Goal: Communication & Community: Share content

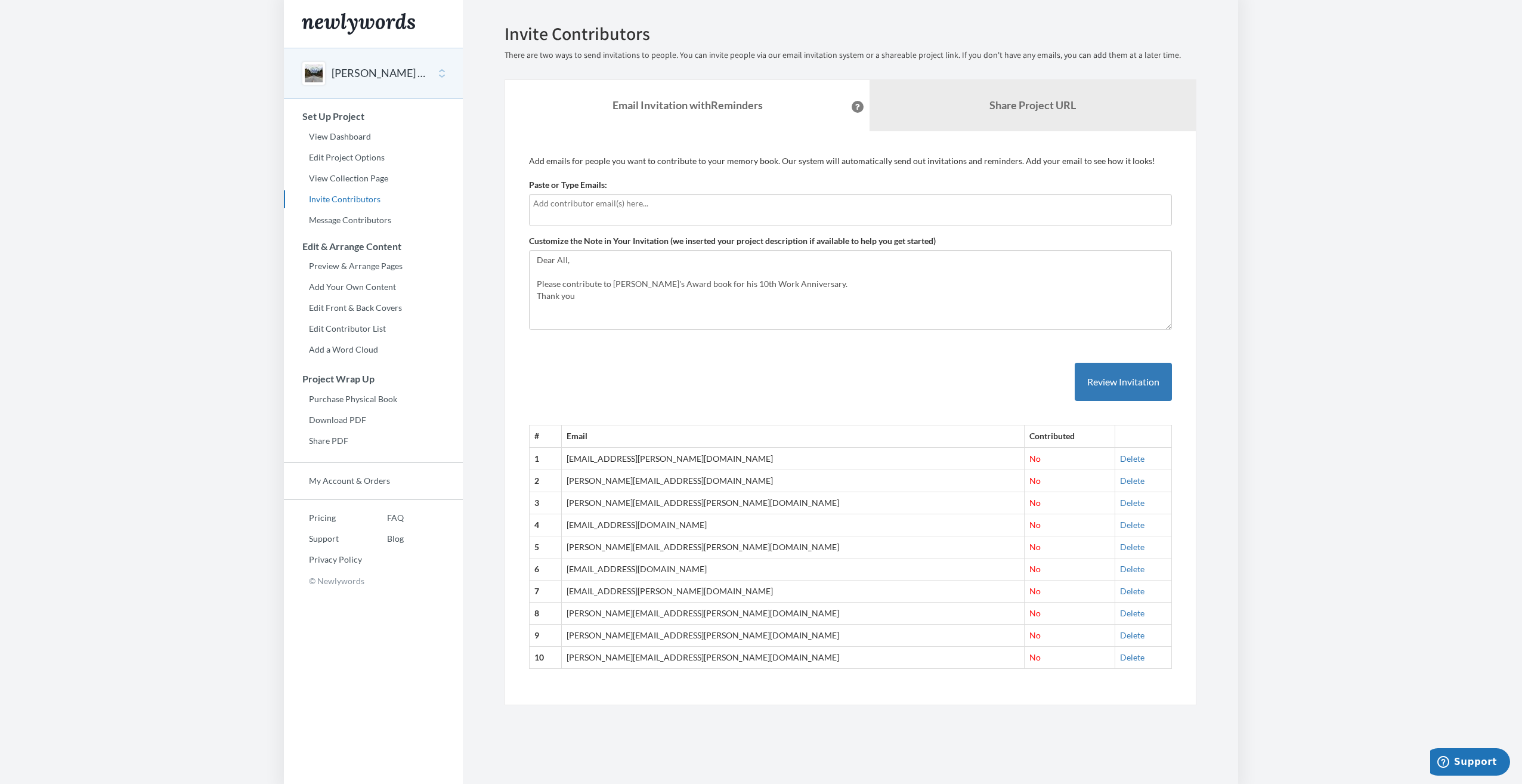
click at [589, 199] on input "text" at bounding box center [850, 204] width 635 height 13
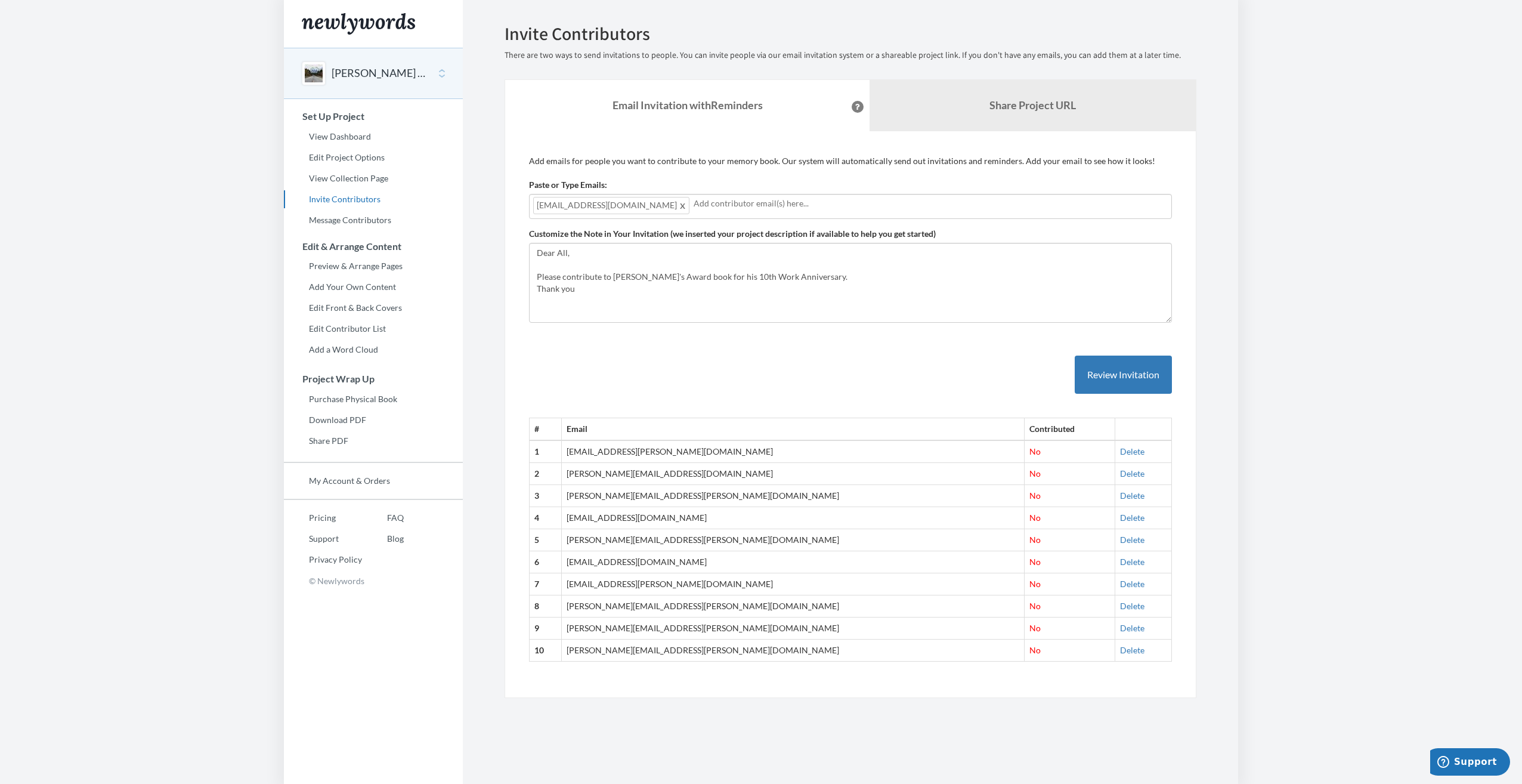
click at [694, 201] on input "text" at bounding box center [931, 204] width 474 height 13
click at [855, 206] on input "text" at bounding box center [1011, 204] width 314 height 13
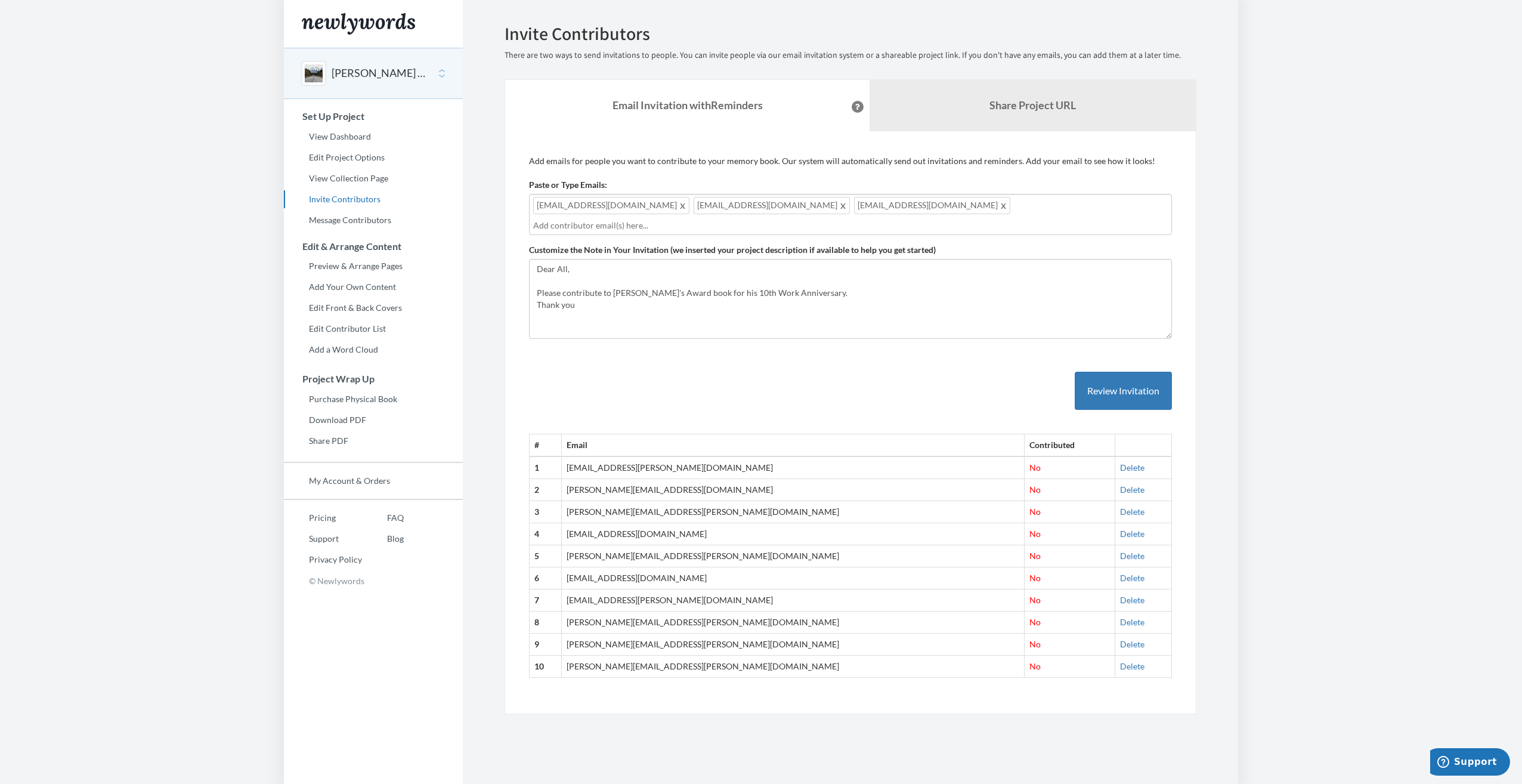
click at [888, 219] on input "text" at bounding box center [850, 226] width 635 height 13
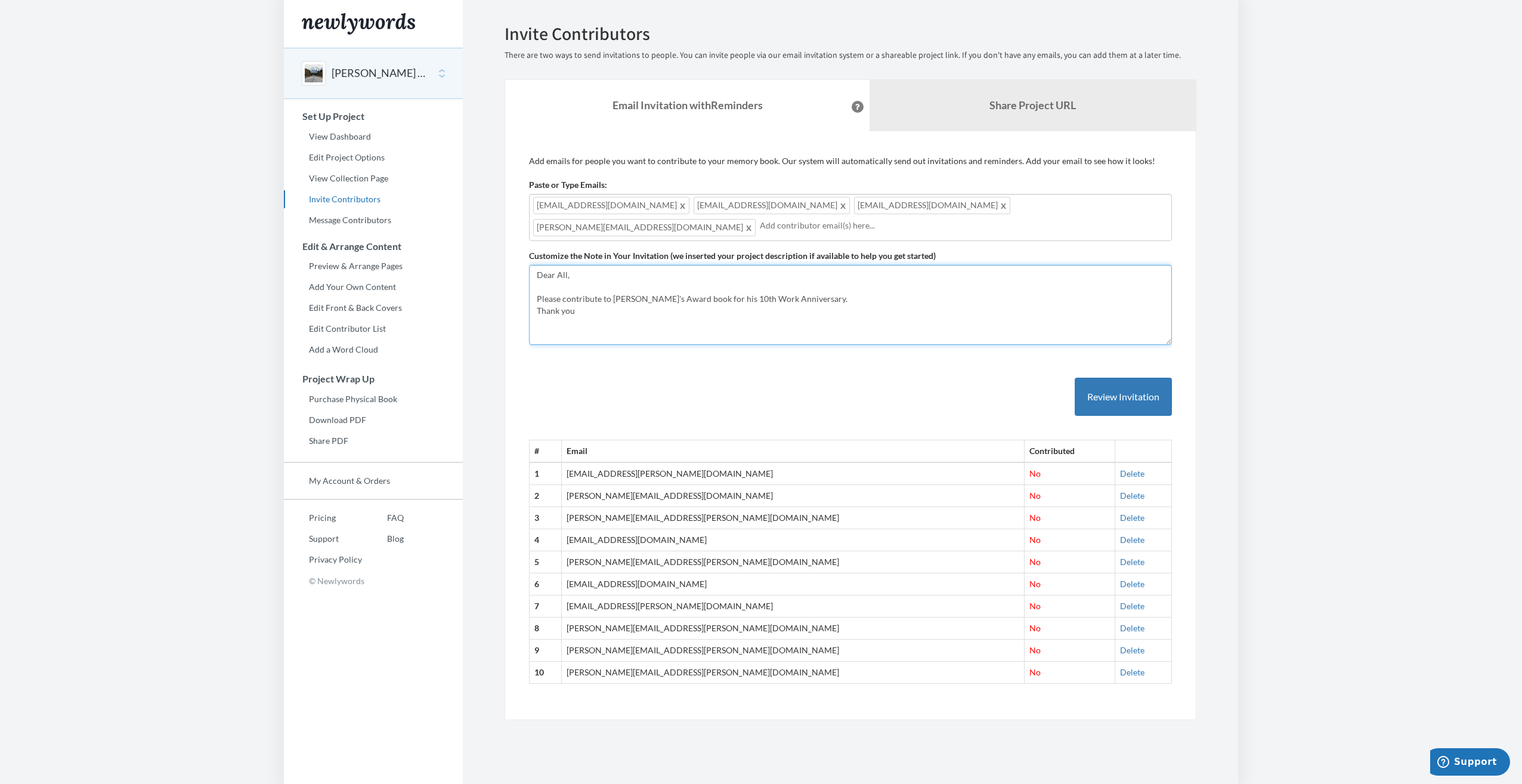
click at [635, 296] on textarea "Dear All, Please contribute to [PERSON_NAME]'s Award book for his 10th Work Ann…" at bounding box center [850, 305] width 643 height 80
click at [965, 203] on div "[PERSON_NAME][EMAIL_ADDRESS][DOMAIN_NAME] [EMAIL_ADDRESS][DOMAIN_NAME] [DOMAIN_…" at bounding box center [850, 217] width 643 height 47
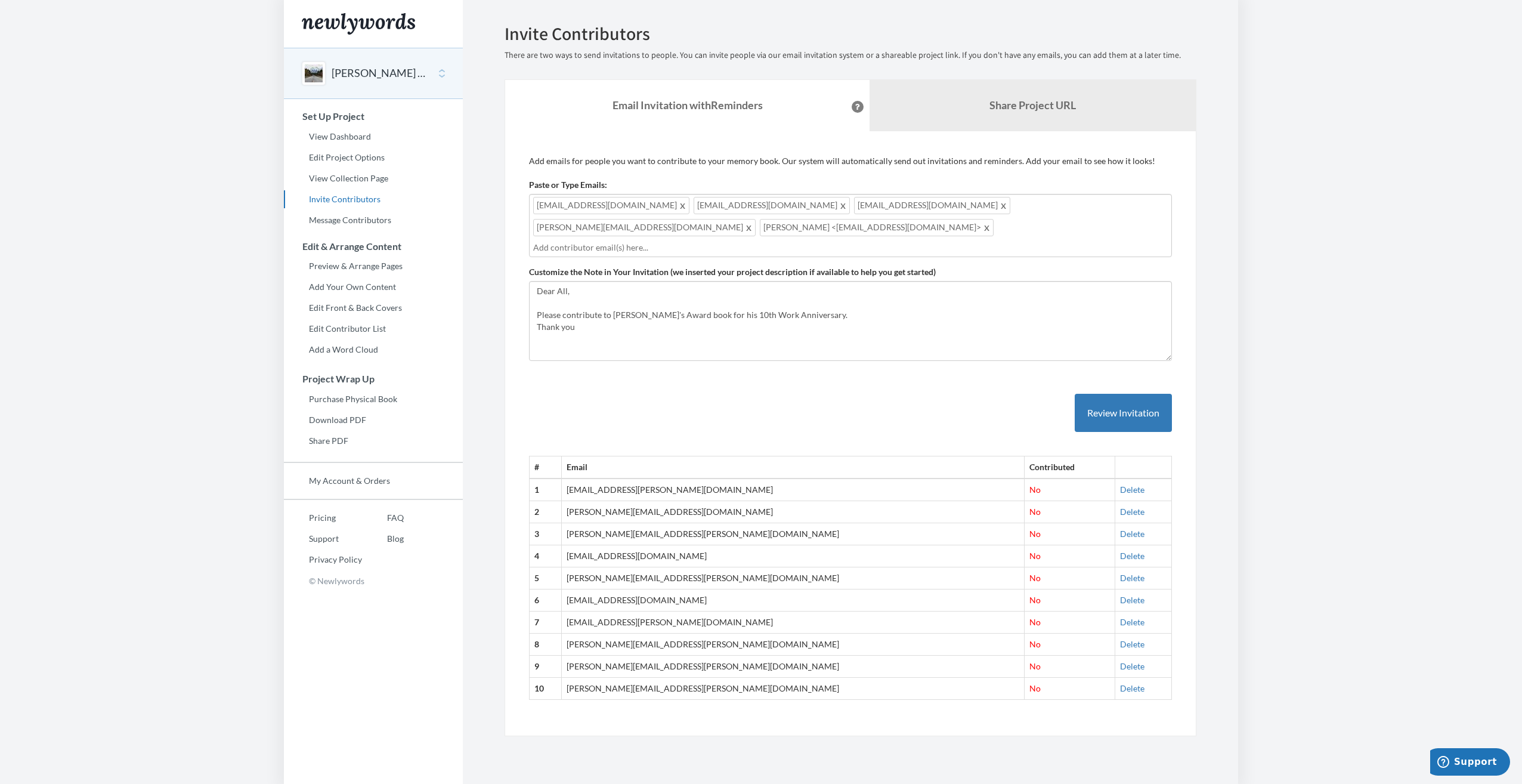
click at [681, 241] on input "text" at bounding box center [850, 248] width 635 height 13
click at [634, 241] on input "text" at bounding box center [850, 248] width 635 height 13
drag, startPoint x: 564, startPoint y: 299, endPoint x: 571, endPoint y: 297, distance: 7.3
click at [564, 298] on textarea "Dear All, Please contribute to [PERSON_NAME]'s Award book for his 10th Work Ann…" at bounding box center [850, 320] width 643 height 80
drag, startPoint x: 841, startPoint y: 305, endPoint x: 839, endPoint y: 315, distance: 10.2
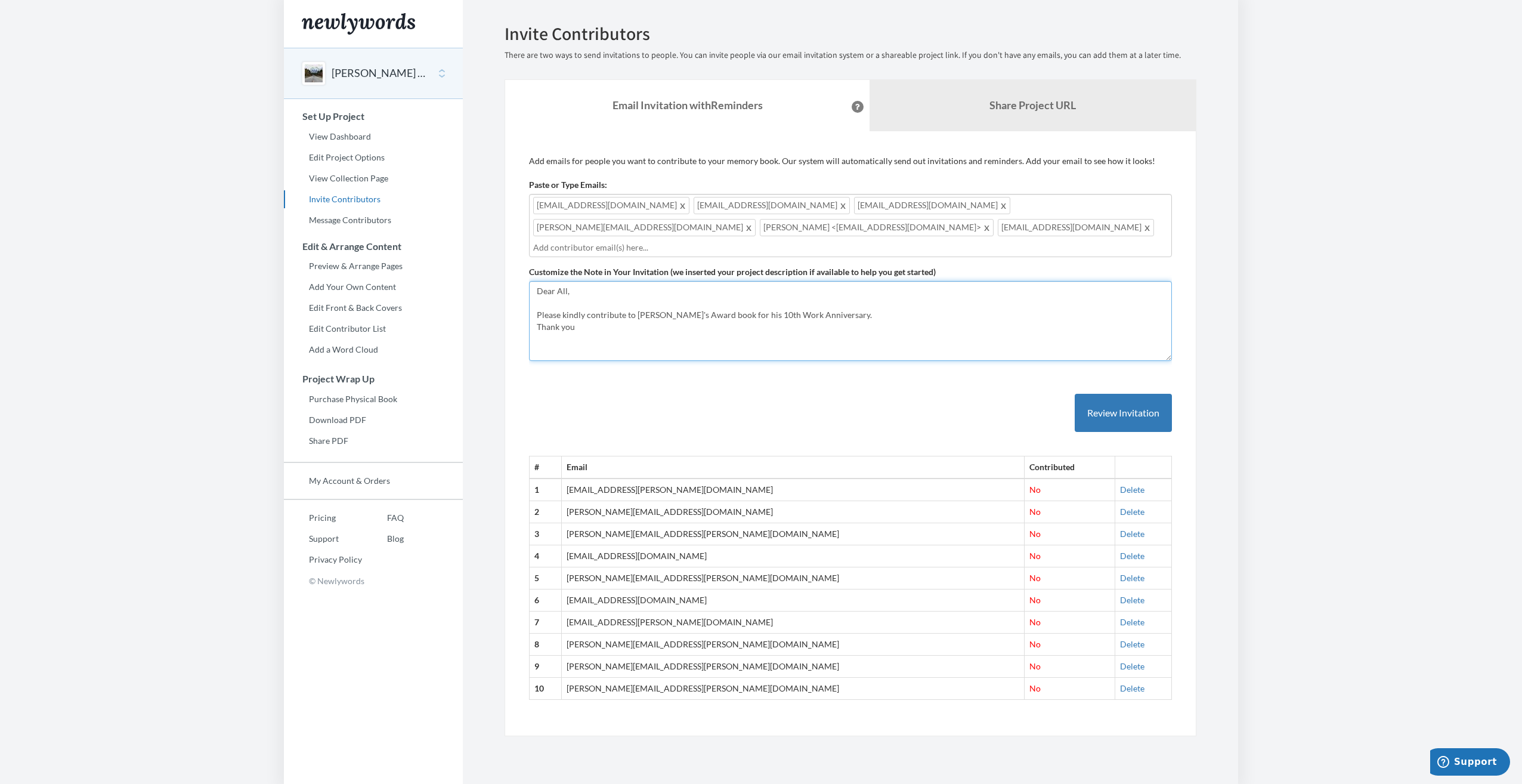
click at [842, 305] on textarea "Dear All, Please contribute to [PERSON_NAME]'s Award book for his 10th Work Ann…" at bounding box center [850, 320] width 643 height 80
click at [815, 300] on textarea "Dear All, Please contribute to [PERSON_NAME]'s Award book for his 10th Work Ann…" at bounding box center [850, 320] width 643 height 80
click at [829, 301] on textarea "Dear All, Please contribute to [PERSON_NAME]'s Award book for his 10th Work Ann…" at bounding box center [850, 320] width 643 height 80
click at [700, 241] on input "text" at bounding box center [850, 248] width 635 height 13
click at [660, 299] on textarea "Dear All, Please contribute to [PERSON_NAME]'s Award book for his 10th Work Ann…" at bounding box center [850, 320] width 643 height 80
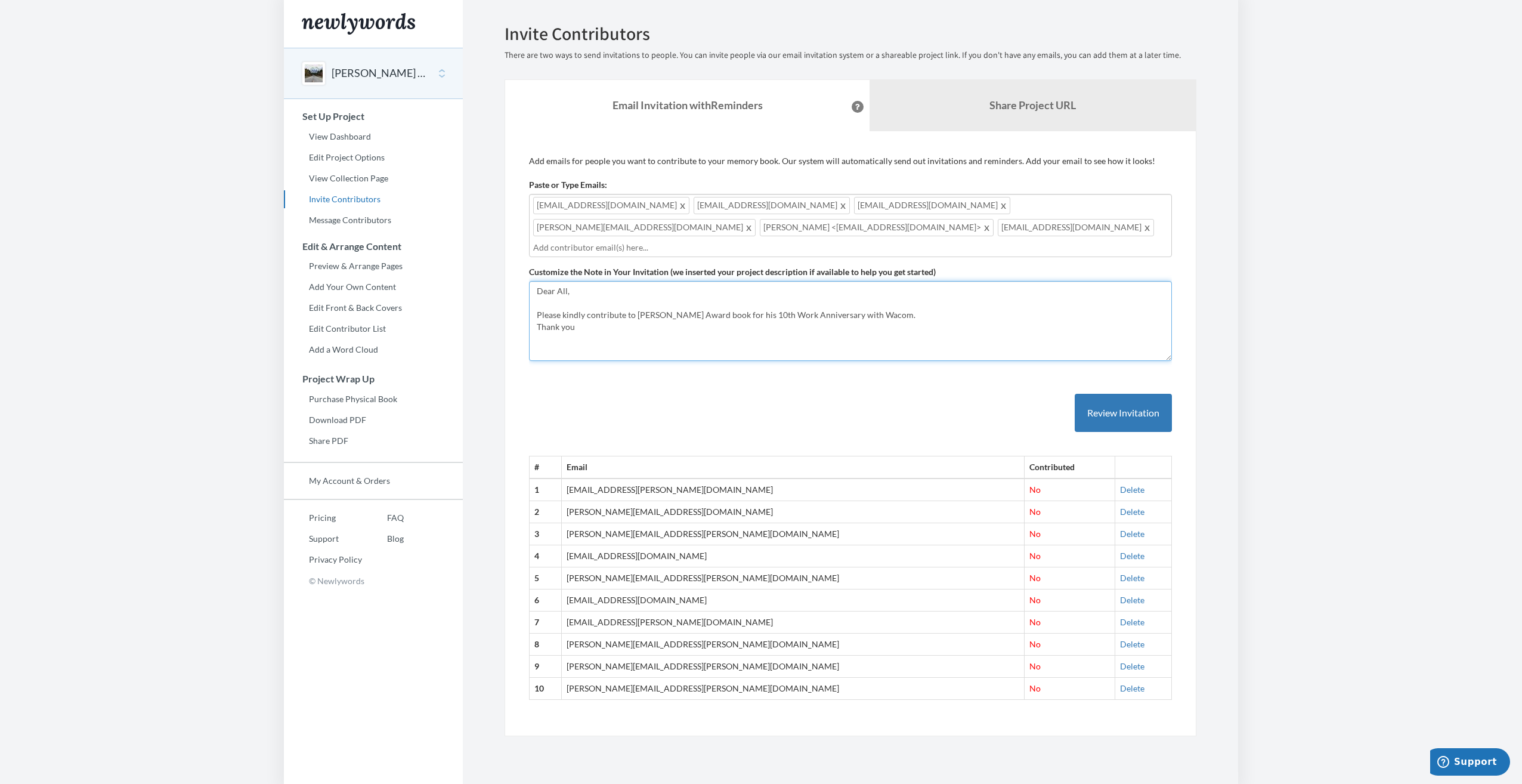
type textarea "Dear All, Please kindly contribute to [PERSON_NAME] Award book for his 10th Wor…"
click at [682, 241] on input "text" at bounding box center [850, 248] width 635 height 13
click at [702, 241] on input "text" at bounding box center [850, 248] width 635 height 13
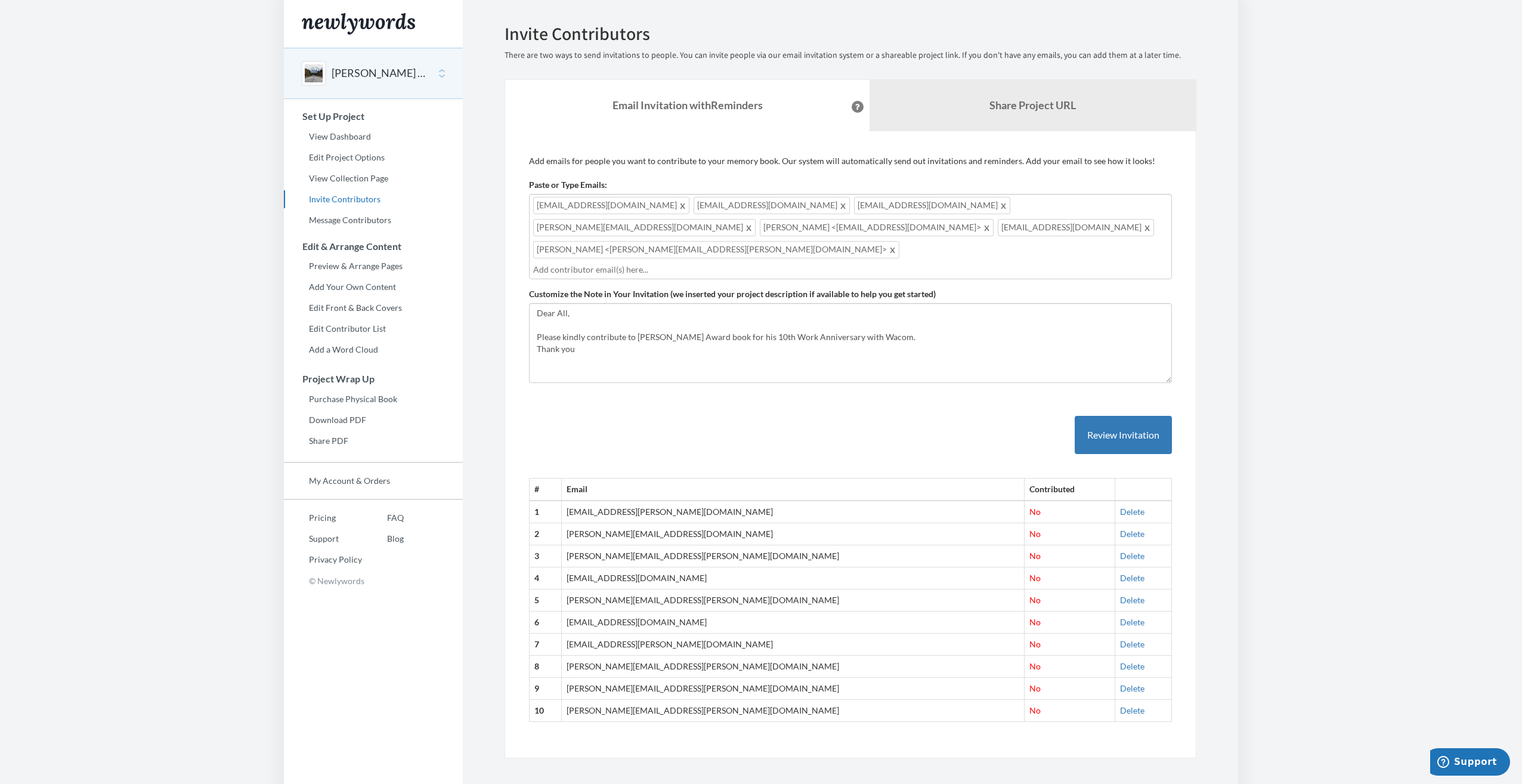
drag, startPoint x: 1337, startPoint y: 378, endPoint x: 1323, endPoint y: 380, distance: 14.1
click at [1334, 379] on body "Main menu [PERSON_NAME] 10 Year Milestone Award Select a project Extra [PERSON_…" at bounding box center [761, 392] width 1522 height 784
click at [1142, 415] on button "Review Invitation" at bounding box center [1123, 434] width 97 height 39
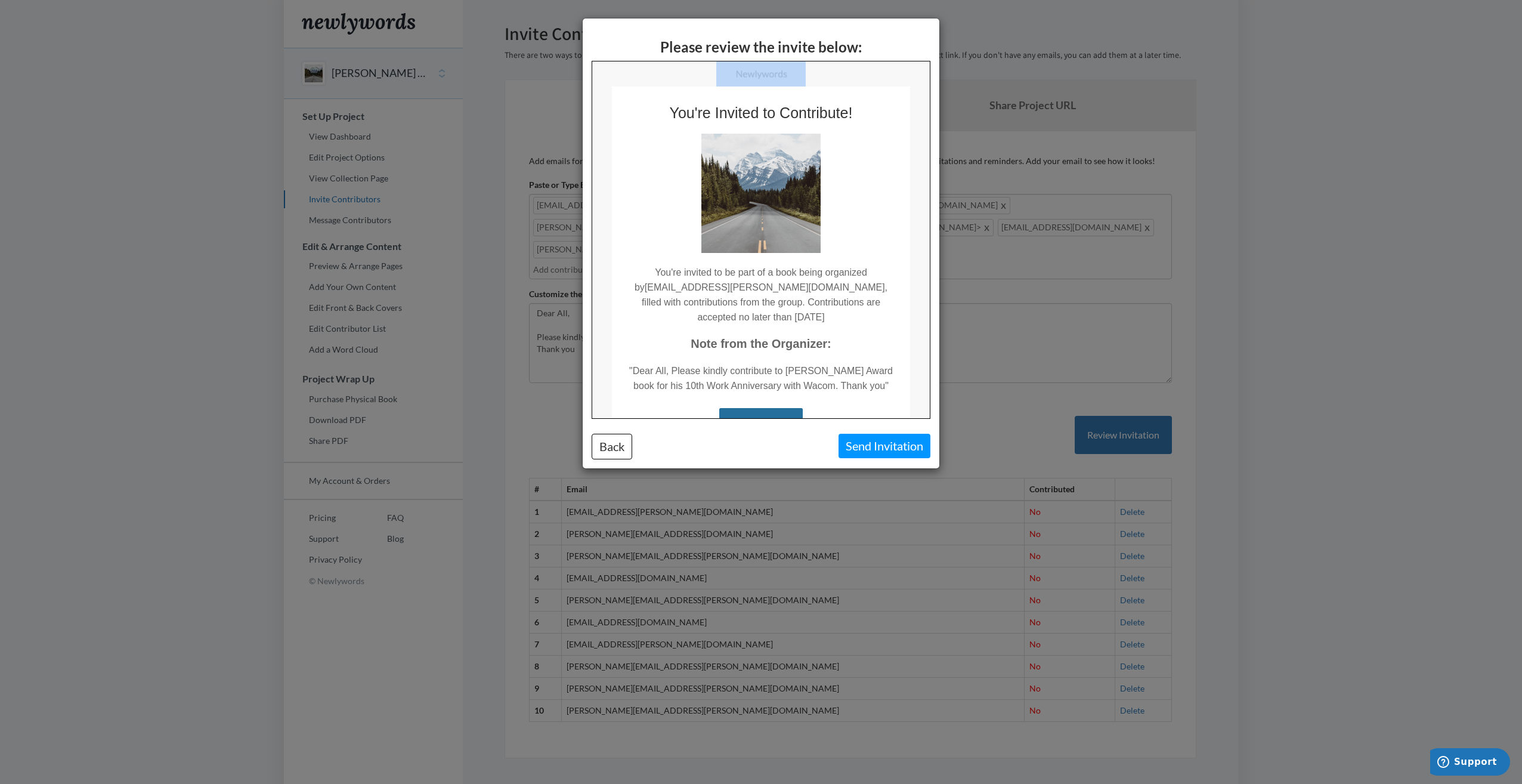
drag, startPoint x: 912, startPoint y: 277, endPoint x: 921, endPoint y: 296, distance: 21.0
click at [922, 296] on html "You're Invited to Contribute! You're invited to be part of a book being organiz…" at bounding box center [760, 302] width 337 height 484
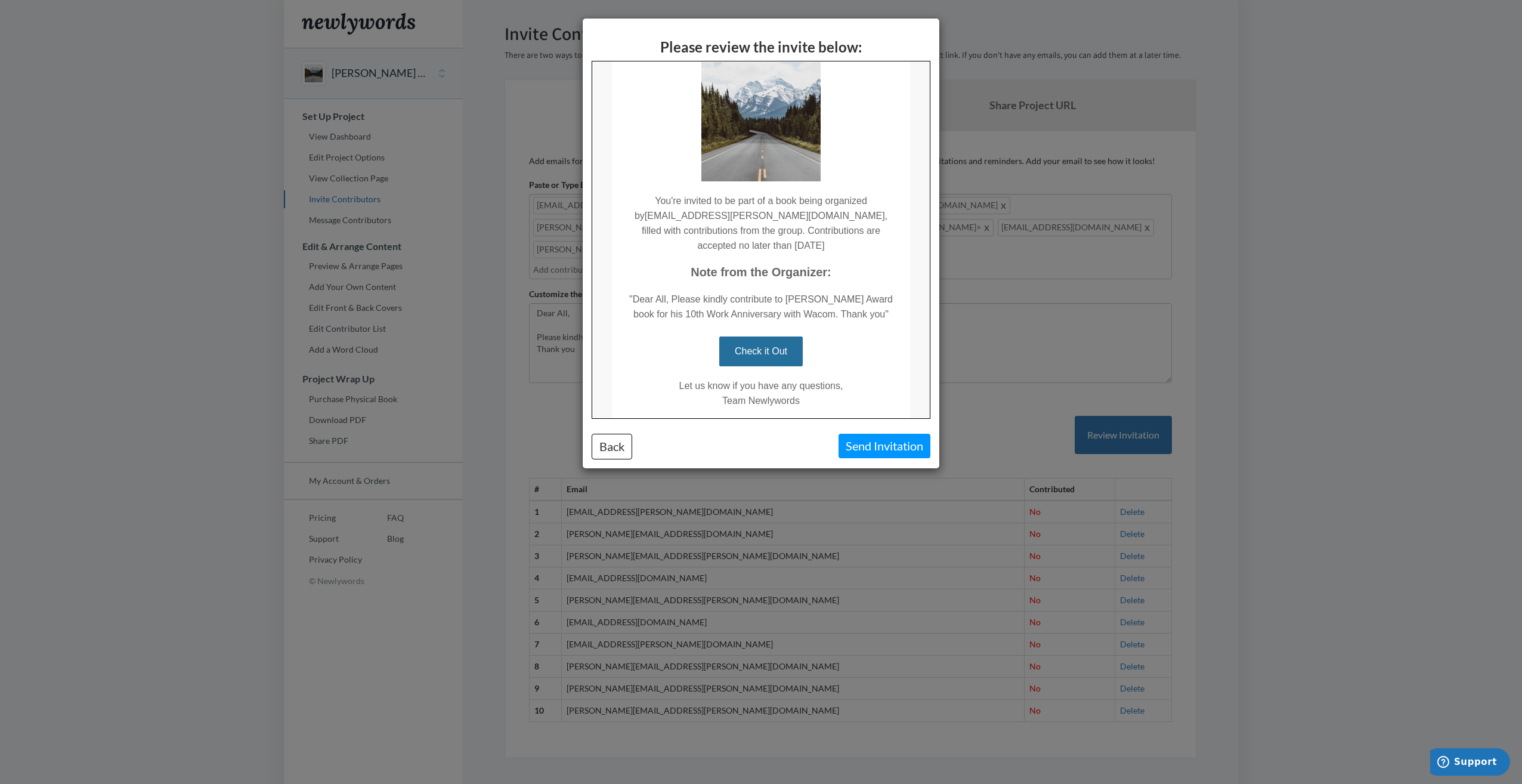
scroll to position [127, 0]
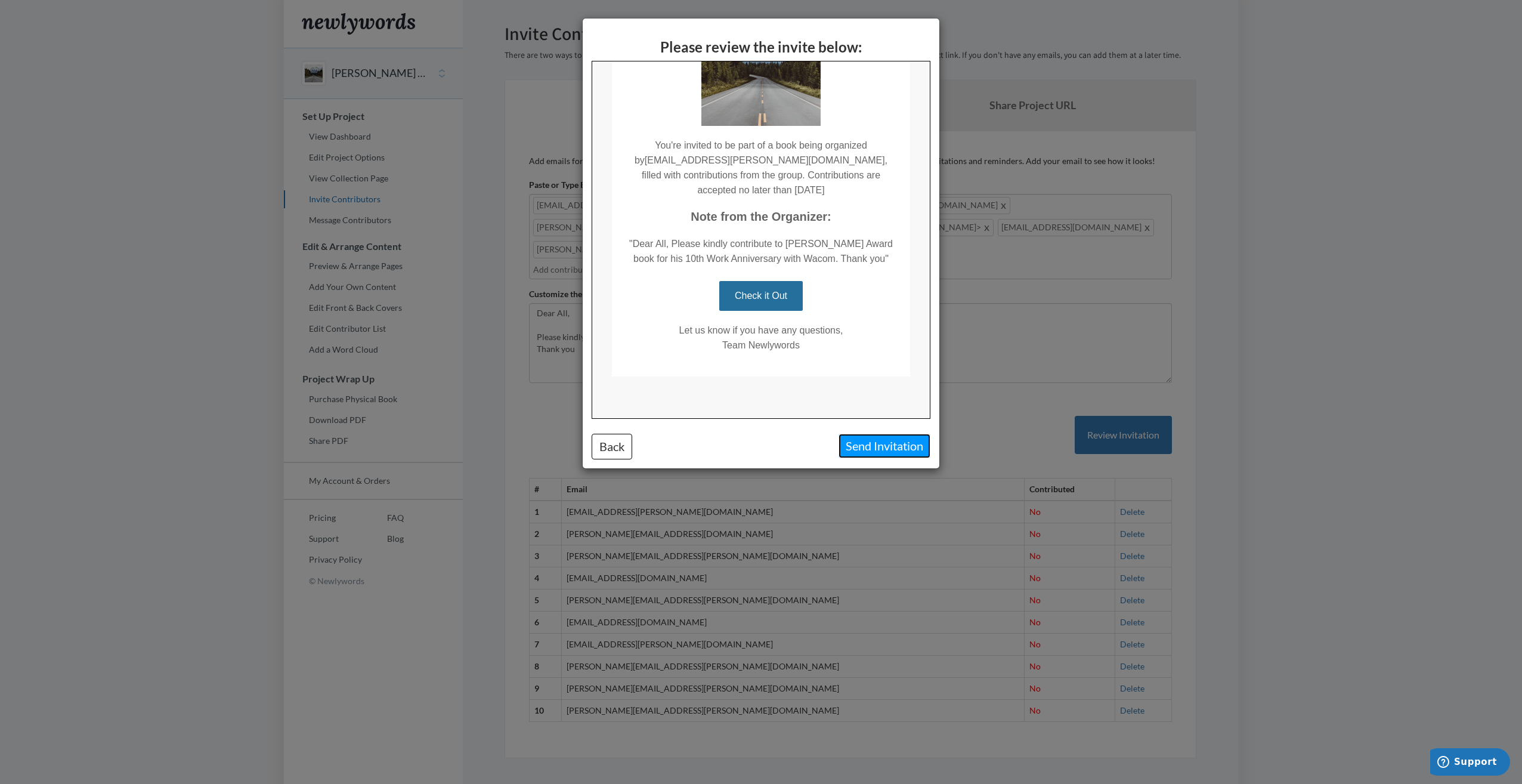
click at [881, 443] on button "Send Invitation" at bounding box center [885, 446] width 92 height 25
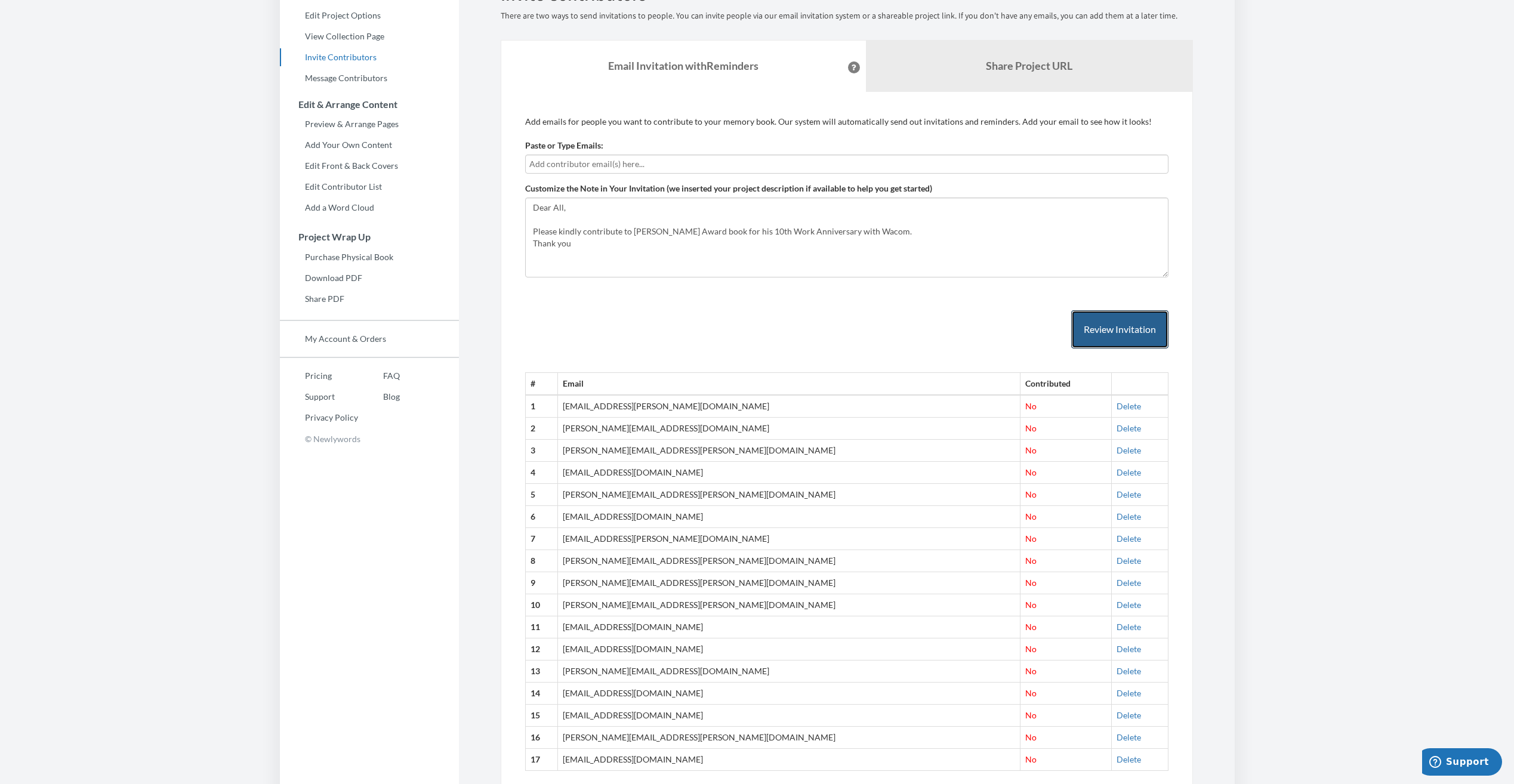
scroll to position [202, 0]
